Goal: Find specific page/section: Find specific page/section

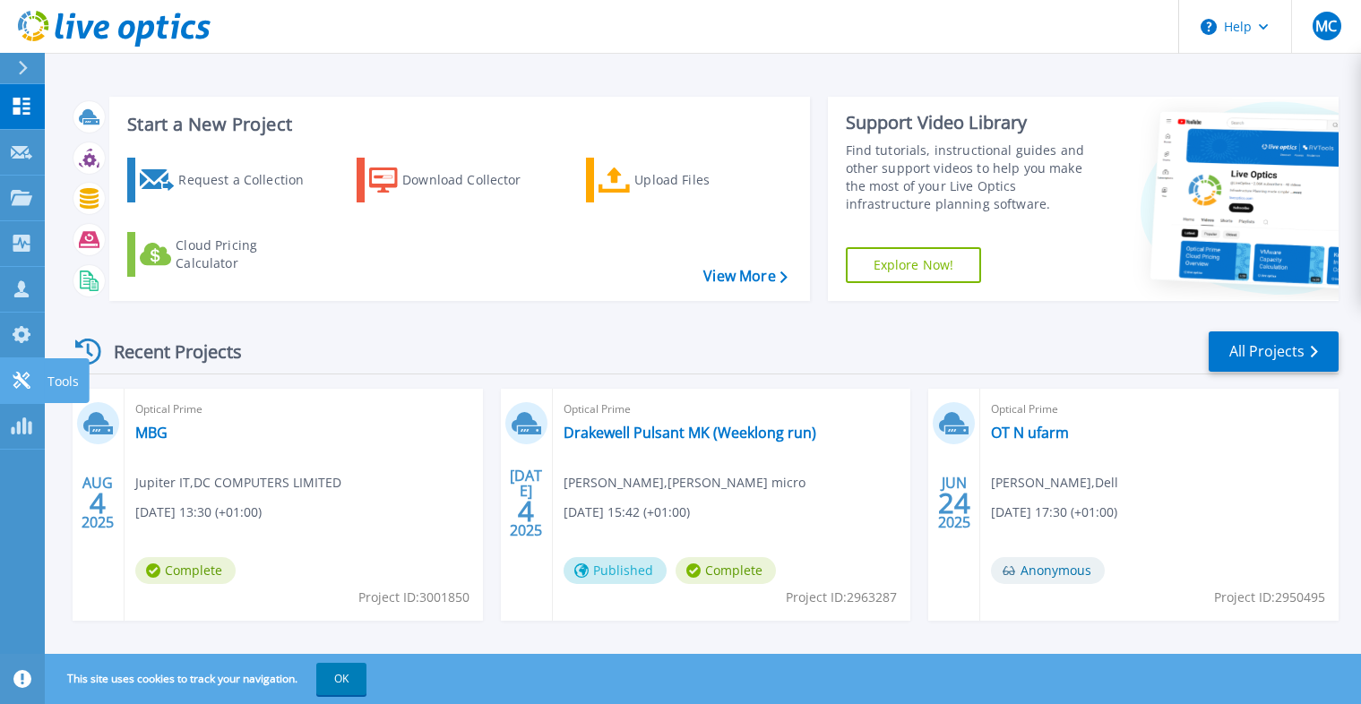
click at [20, 379] on icon at bounding box center [21, 380] width 17 height 17
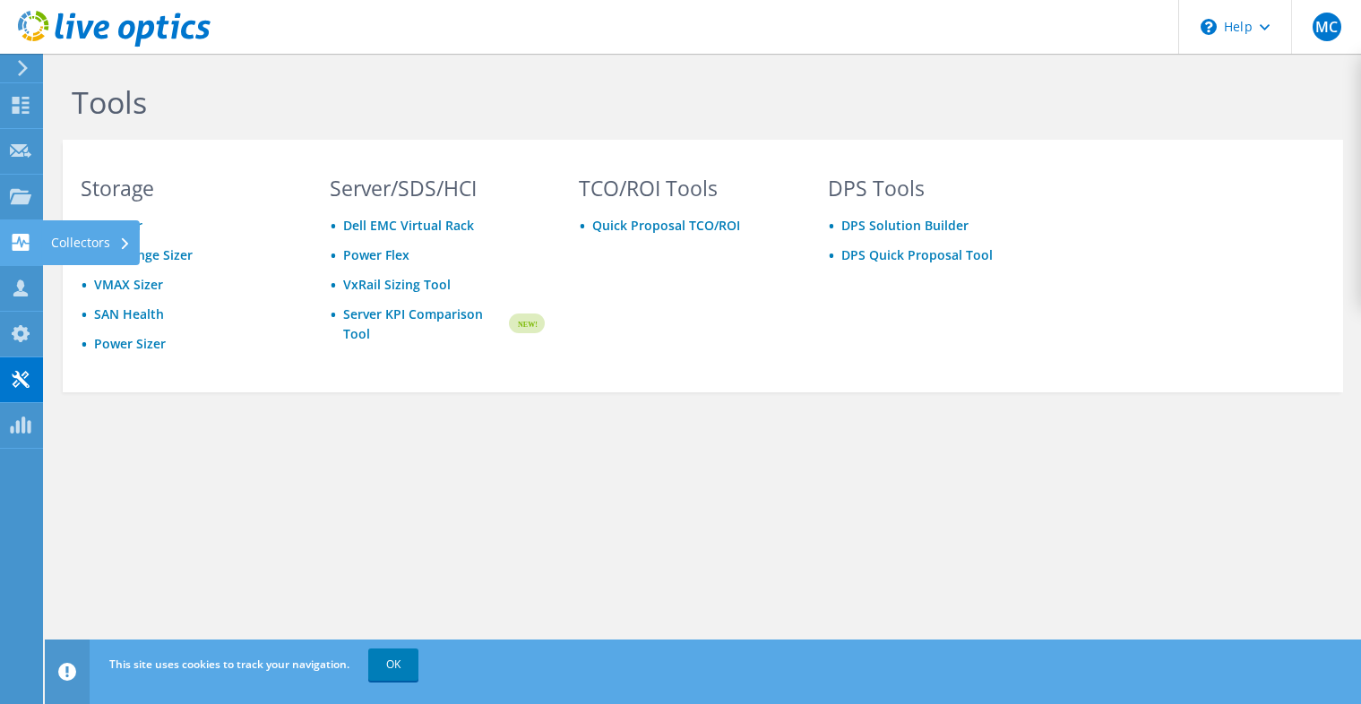
click at [66, 250] on div "Collectors" at bounding box center [91, 242] width 98 height 45
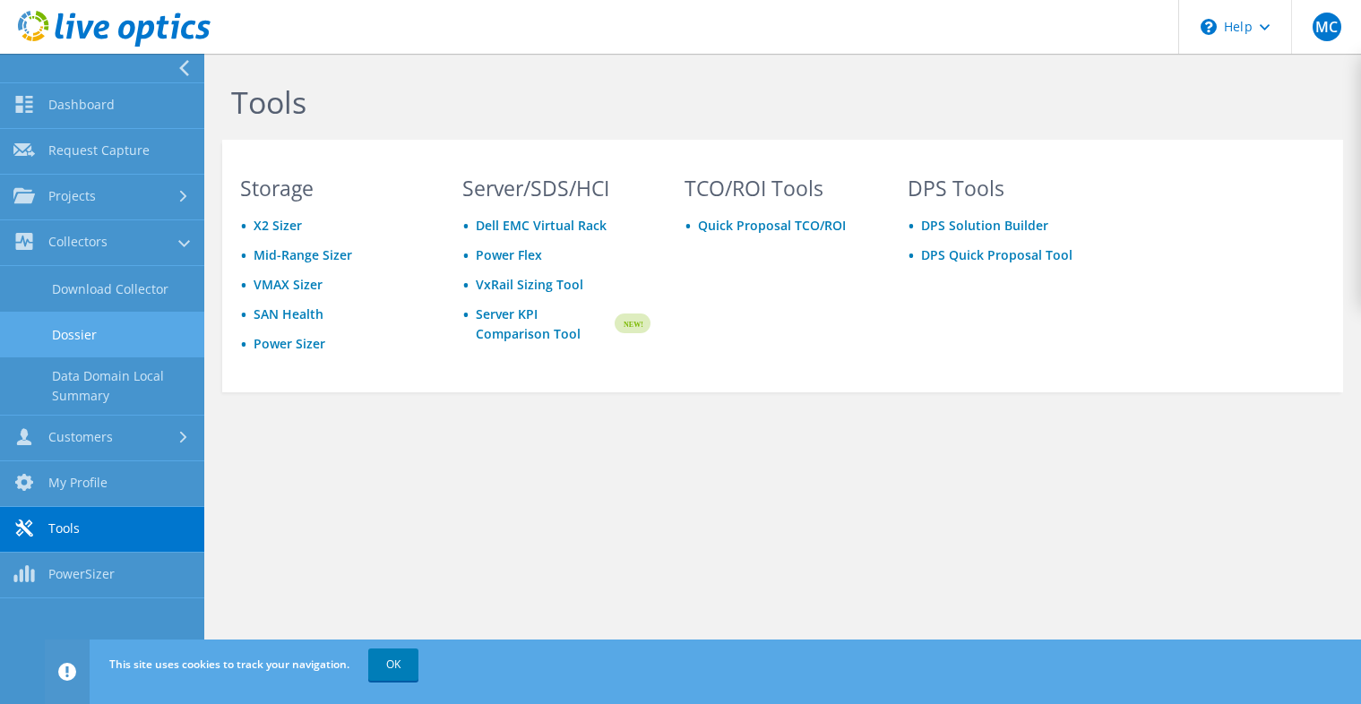
click at [65, 325] on link "Dossier" at bounding box center [102, 335] width 204 height 46
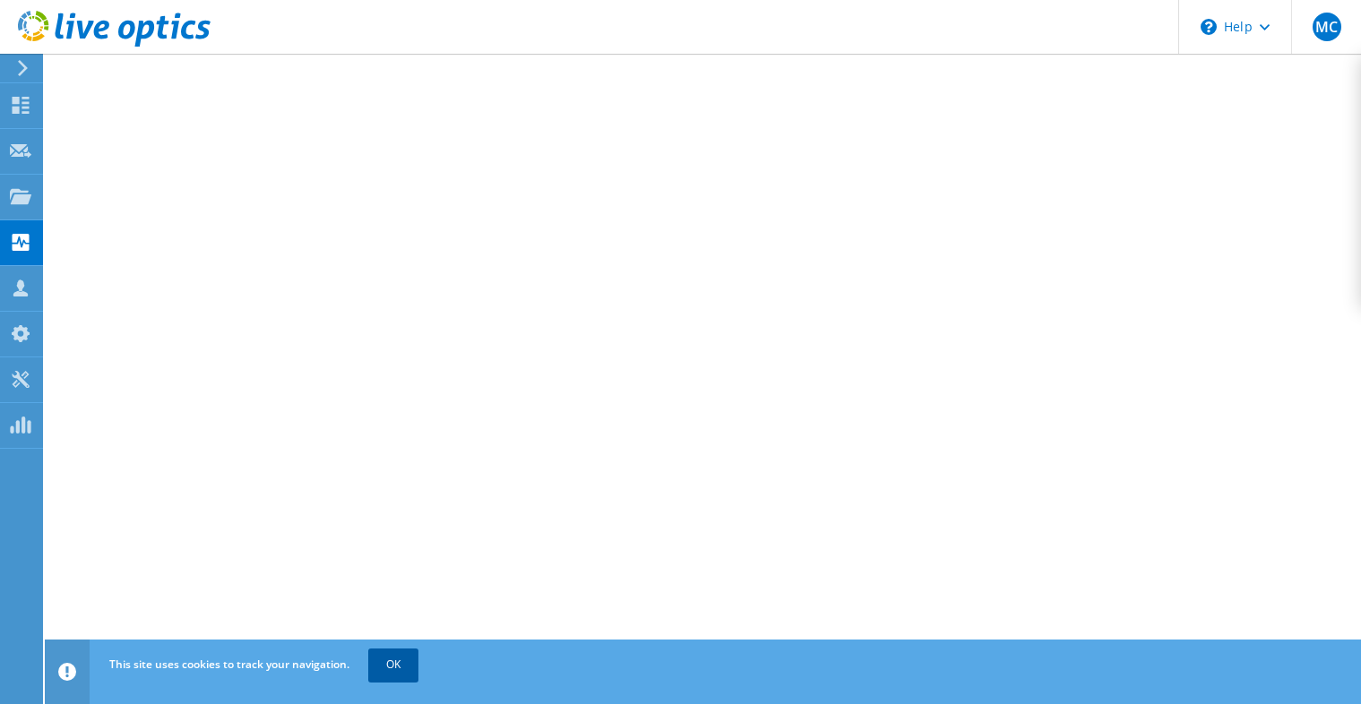
click at [391, 670] on link "OK" at bounding box center [393, 665] width 50 height 32
